Goal: Task Accomplishment & Management: Complete application form

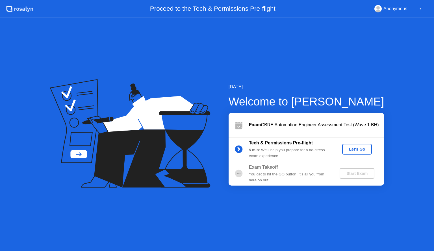
click at [359, 145] on button "Let's Go" at bounding box center [357, 149] width 30 height 11
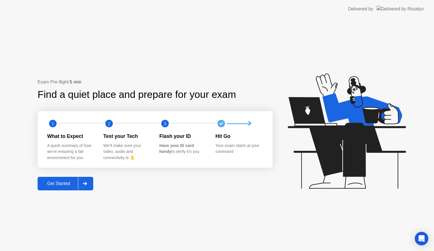
click at [66, 182] on div "Get Started" at bounding box center [58, 183] width 39 height 5
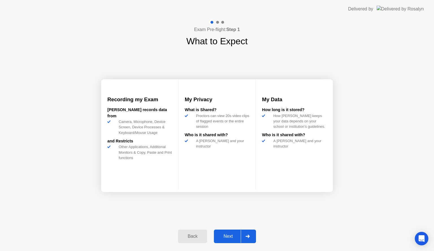
click at [229, 232] on button "Next" at bounding box center [235, 237] width 42 height 14
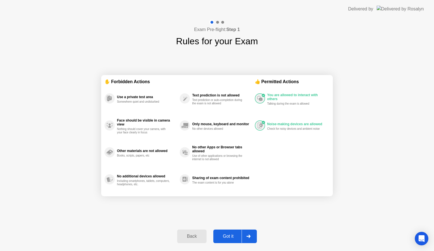
click at [237, 235] on div "Got it" at bounding box center [228, 236] width 27 height 5
select select "**********"
select select "*******"
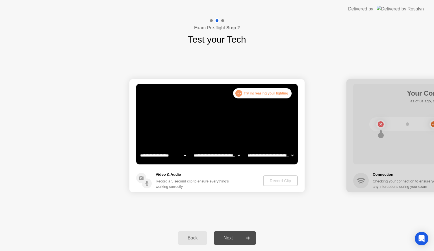
click at [179, 153] on select "**********" at bounding box center [163, 155] width 48 height 11
select select "**********"
click at [139, 150] on select "**********" at bounding box center [163, 155] width 48 height 11
click at [279, 182] on div "Record Clip" at bounding box center [281, 181] width 30 height 5
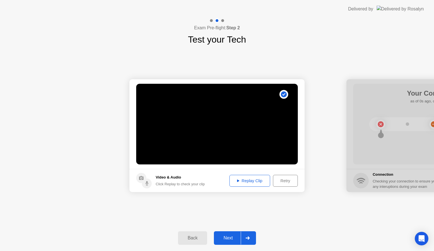
click at [250, 240] on div at bounding box center [248, 238] width 14 height 13
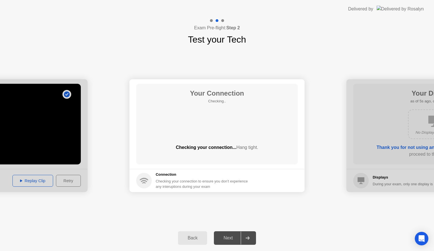
click at [247, 232] on div at bounding box center [248, 238] width 14 height 13
click at [247, 235] on div at bounding box center [248, 238] width 14 height 13
click at [247, 239] on icon at bounding box center [247, 238] width 4 height 3
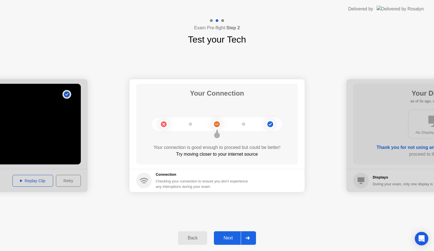
click at [246, 241] on div at bounding box center [248, 238] width 14 height 13
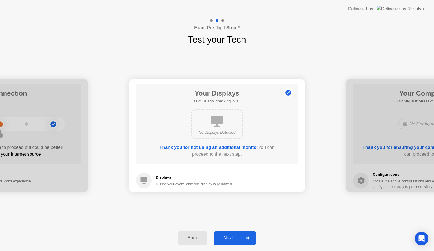
click at [246, 241] on div at bounding box center [248, 238] width 14 height 13
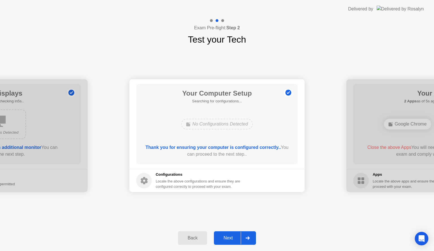
click at [246, 241] on div at bounding box center [248, 238] width 14 height 13
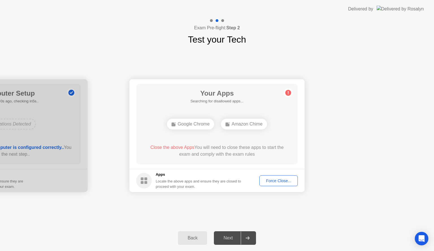
click at [285, 179] on div "Force Close..." at bounding box center [278, 181] width 34 height 5
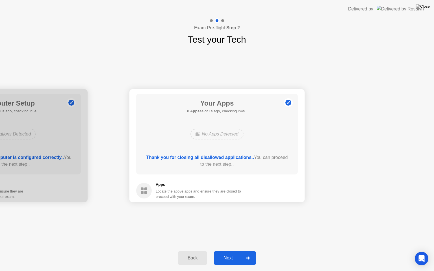
click at [247, 251] on icon at bounding box center [247, 257] width 4 height 3
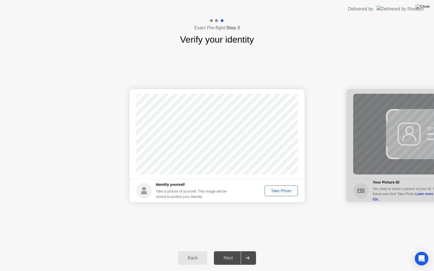
click at [280, 184] on footer "Identify yourself Take a picture of yourself. This image will be stored to prot…" at bounding box center [216, 190] width 175 height 23
click at [280, 187] on button "Take Photo" at bounding box center [280, 191] width 33 height 11
click at [250, 251] on div at bounding box center [248, 258] width 14 height 13
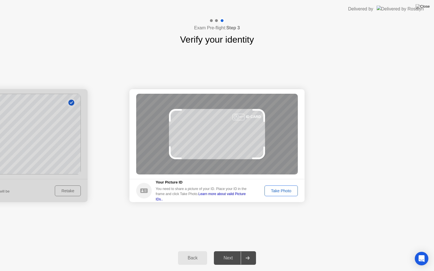
click at [283, 189] on div "Take Photo" at bounding box center [280, 191] width 29 height 5
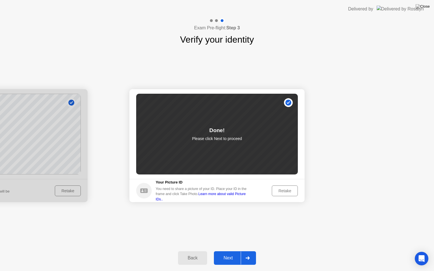
click at [248, 251] on div at bounding box center [248, 258] width 14 height 13
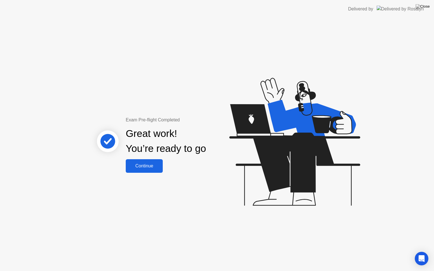
click at [154, 168] on div "Continue" at bounding box center [144, 166] width 34 height 5
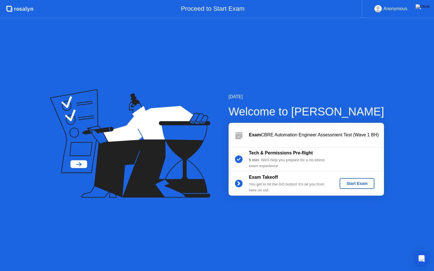
click at [351, 183] on div "Start Exam" at bounding box center [357, 183] width 30 height 5
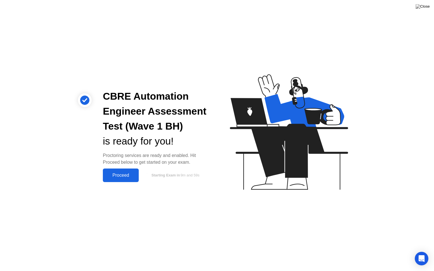
click at [123, 170] on button "Proceed" at bounding box center [121, 176] width 36 height 14
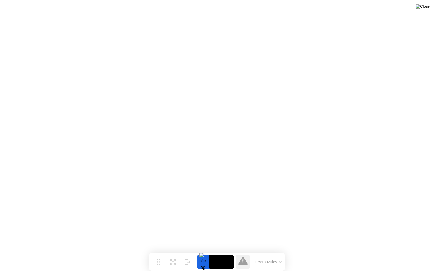
click at [429, 6] on img at bounding box center [423, 6] width 14 height 5
